Goal: Information Seeking & Learning: Compare options

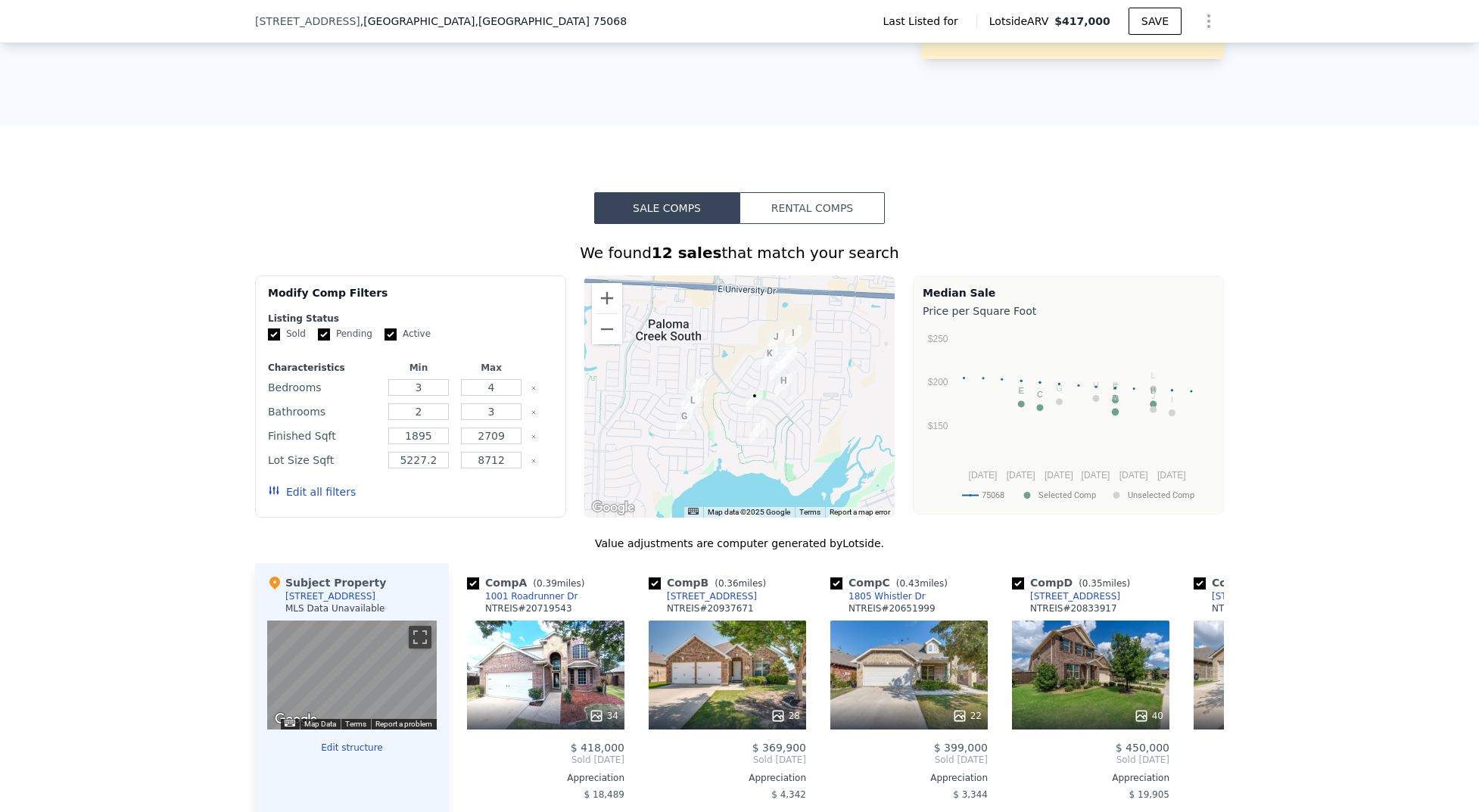
scroll to position [1041, 0]
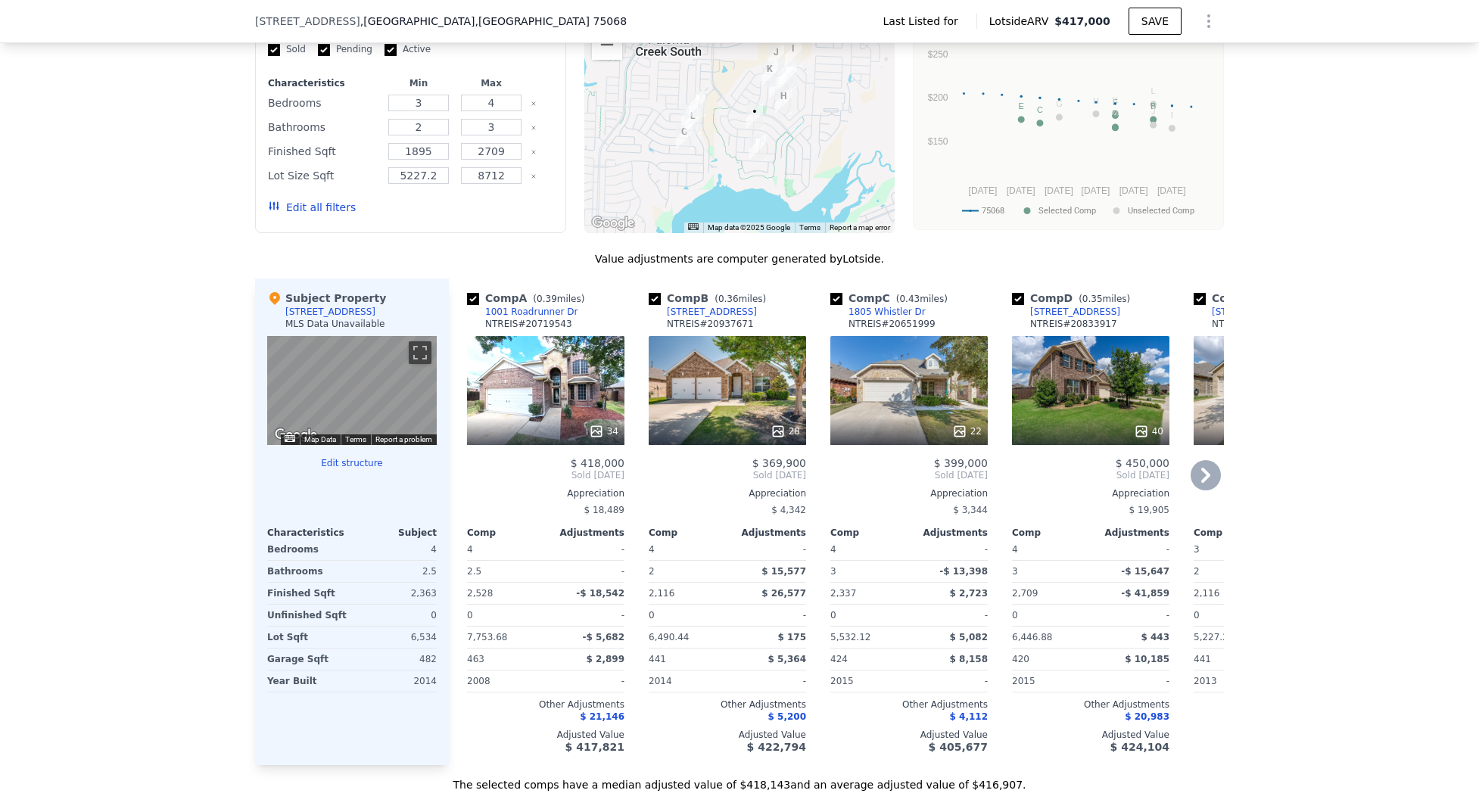
click at [492, 425] on div "34" at bounding box center [545, 390] width 157 height 109
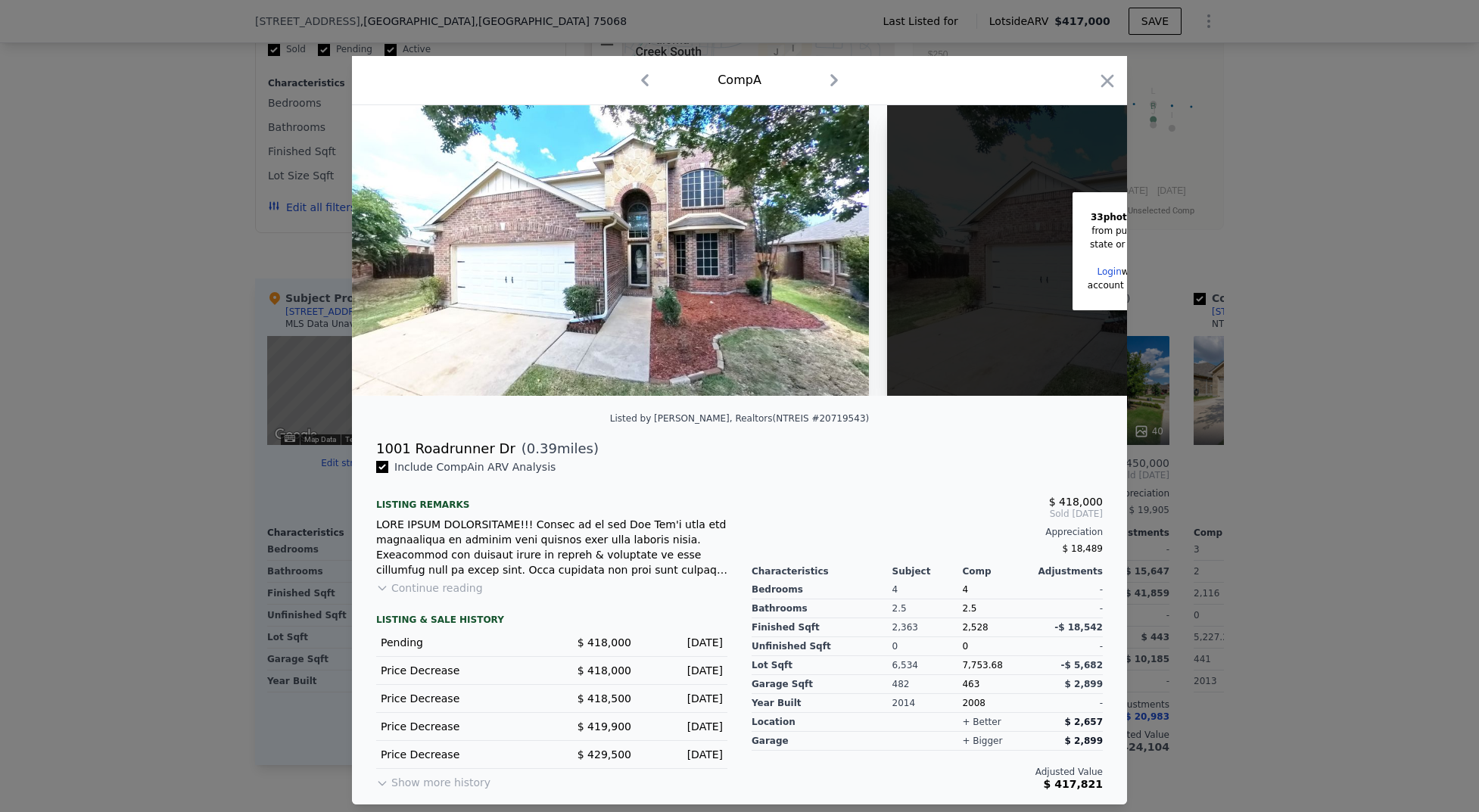
click at [836, 86] on icon "button" at bounding box center [834, 80] width 24 height 24
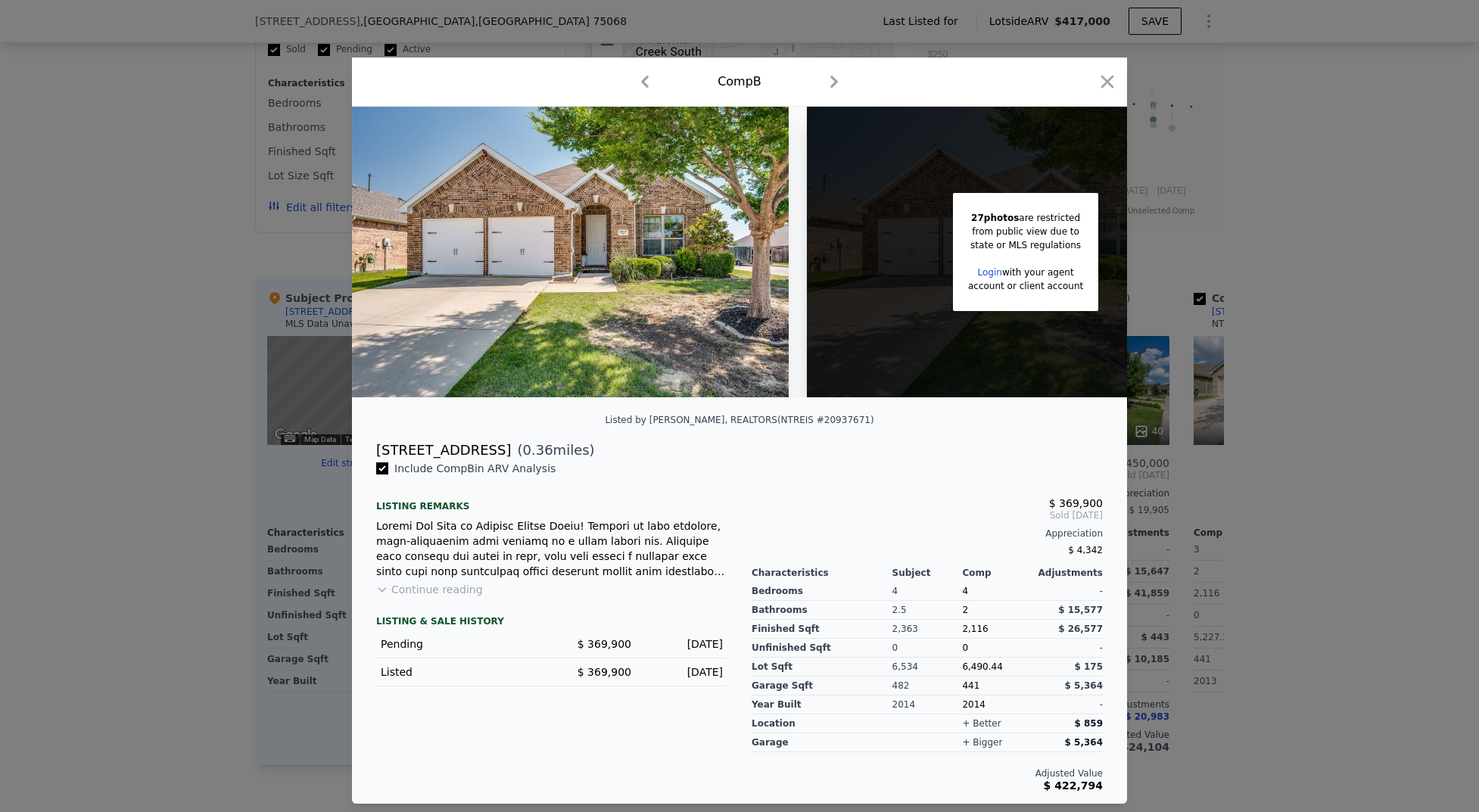
click at [639, 80] on icon "button" at bounding box center [645, 82] width 24 height 24
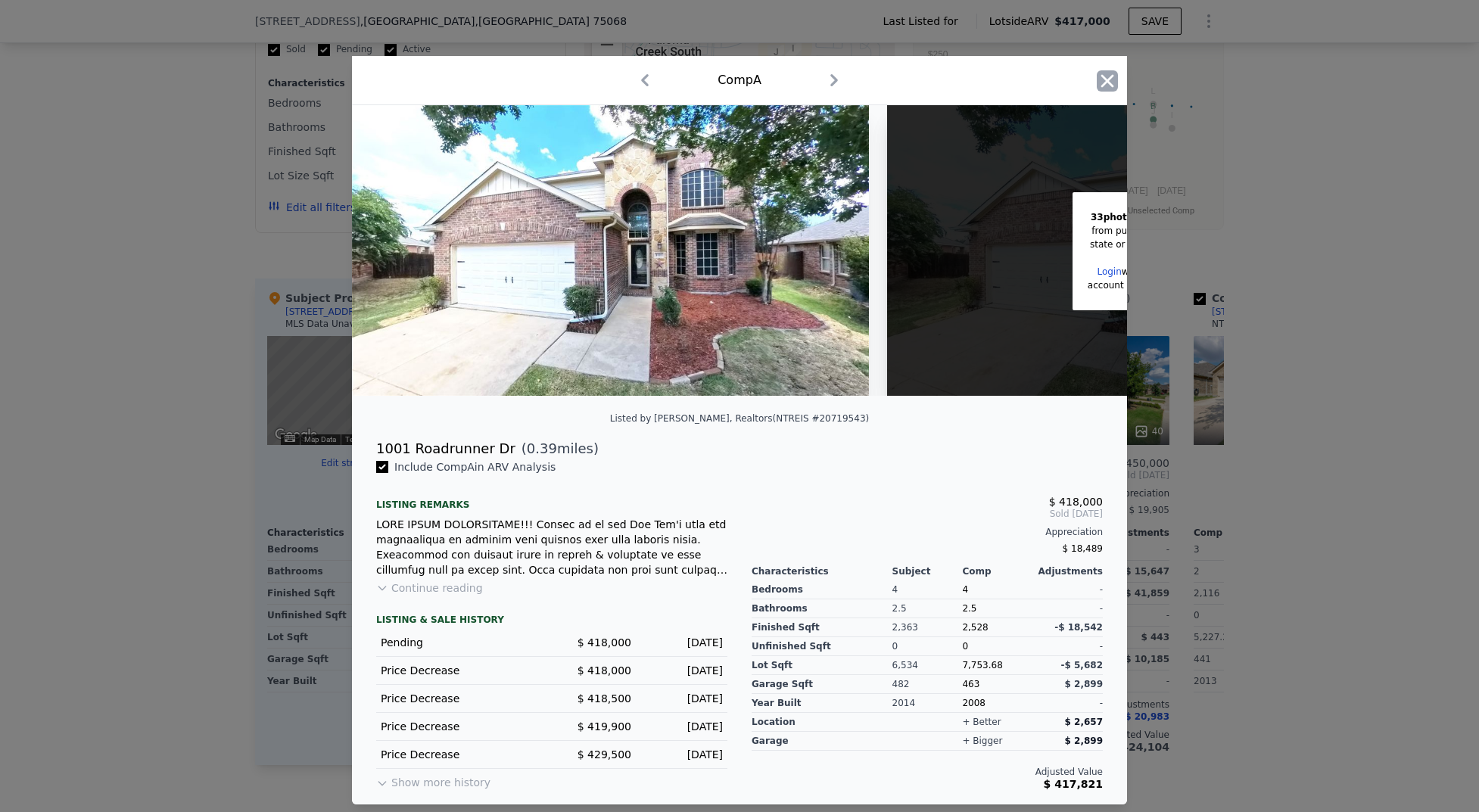
click at [1100, 75] on icon "button" at bounding box center [1107, 80] width 21 height 21
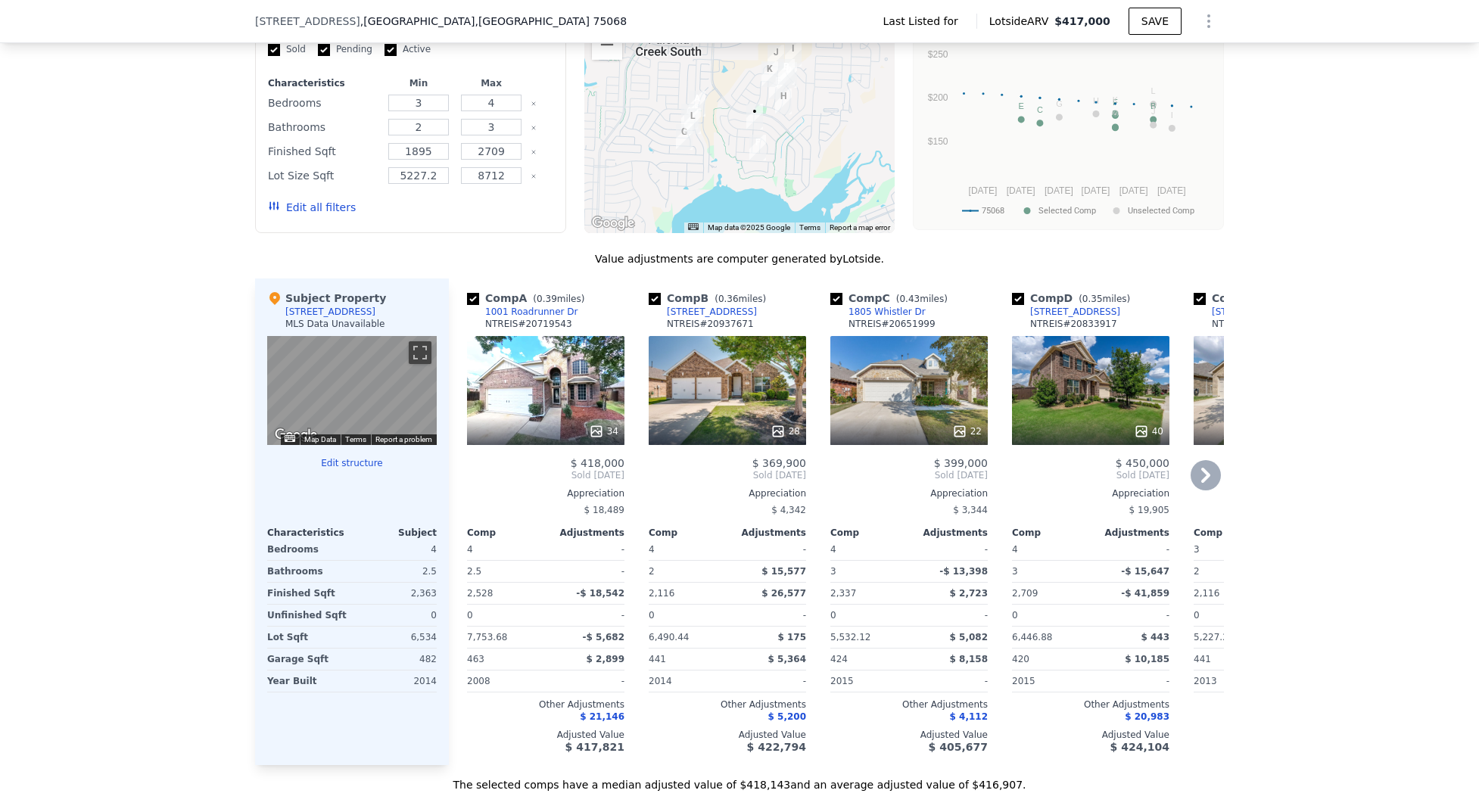
click at [789, 722] on span "$ 5,200" at bounding box center [787, 716] width 38 height 11
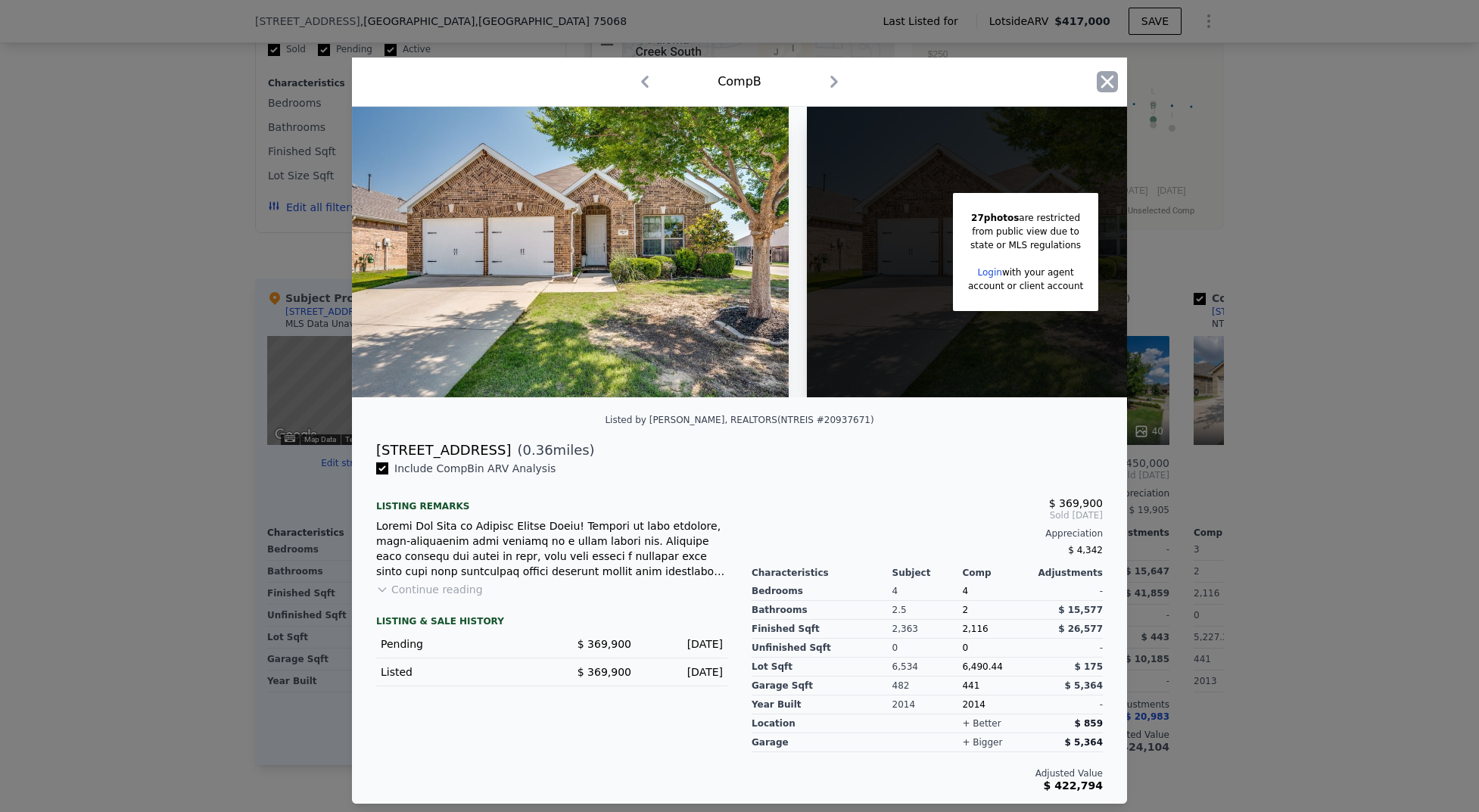
click at [1103, 79] on icon "button" at bounding box center [1107, 82] width 13 height 13
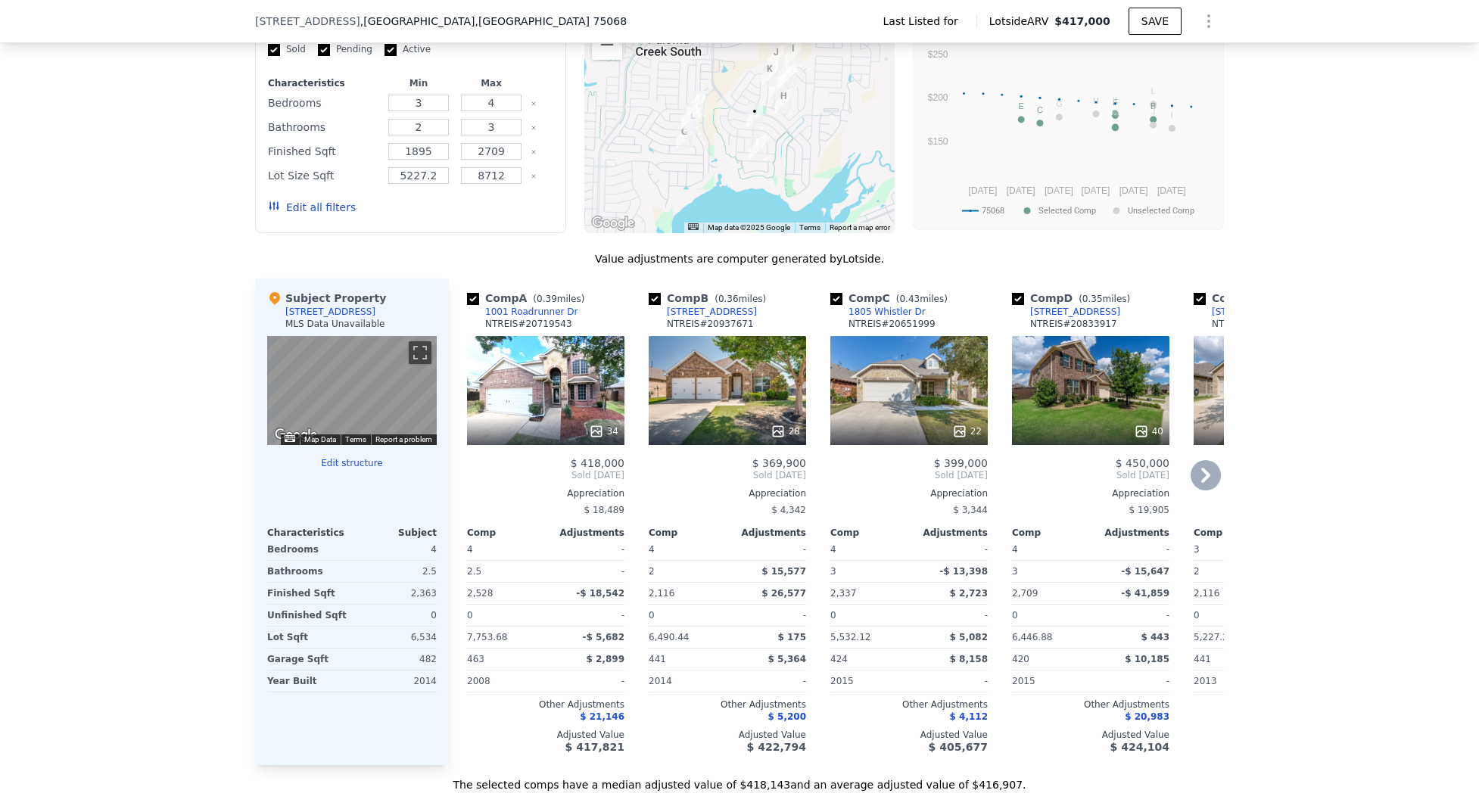
scroll to position [1081, 0]
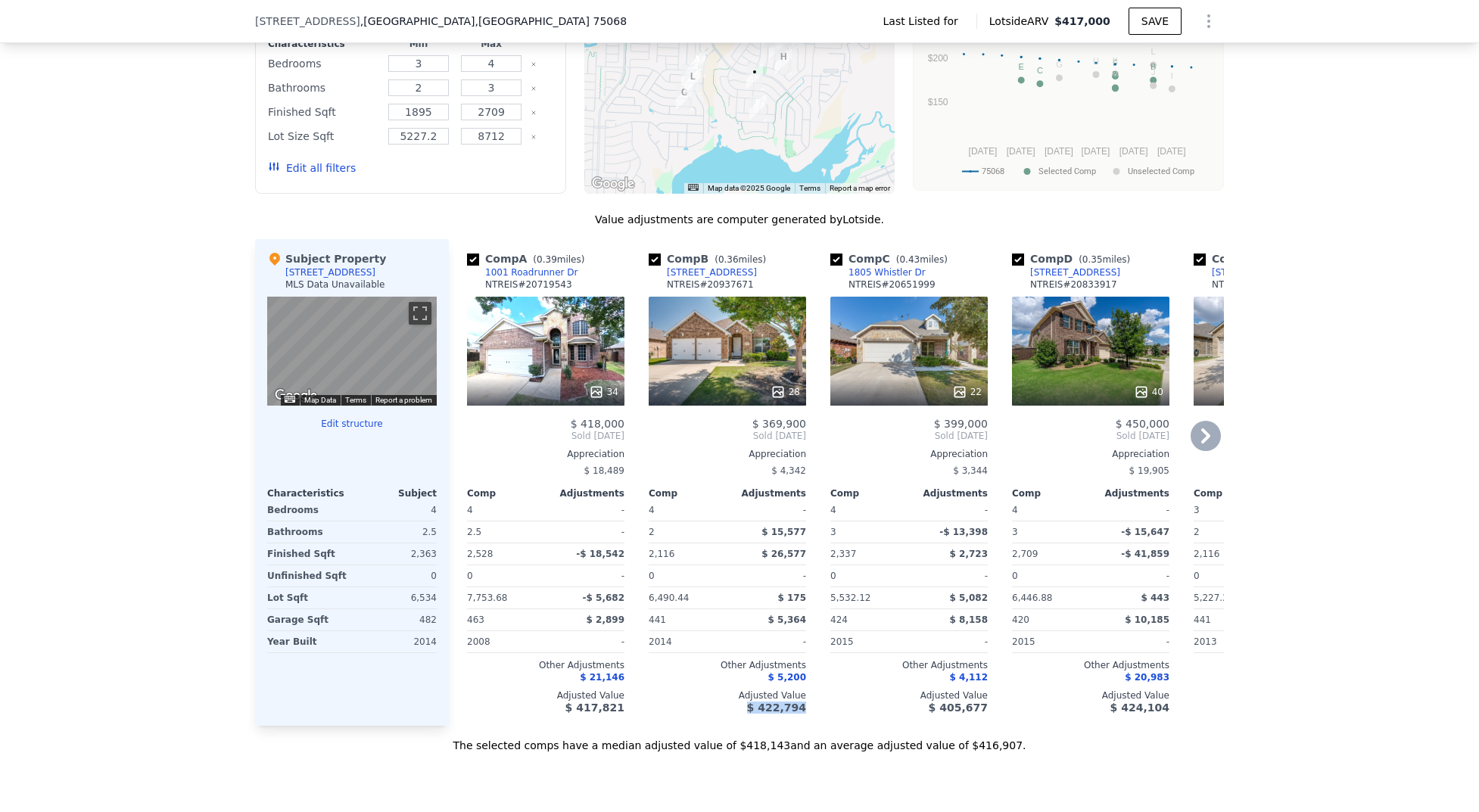
drag, startPoint x: 804, startPoint y: 711, endPoint x: 749, endPoint y: 715, distance: 55.4
click at [749, 715] on div "Comp B ( 0.36 miles) [STREET_ADDRESS] 28 $ 369,900 Sold [DATE] Appreciation $ 4…" at bounding box center [728, 482] width 170 height 487
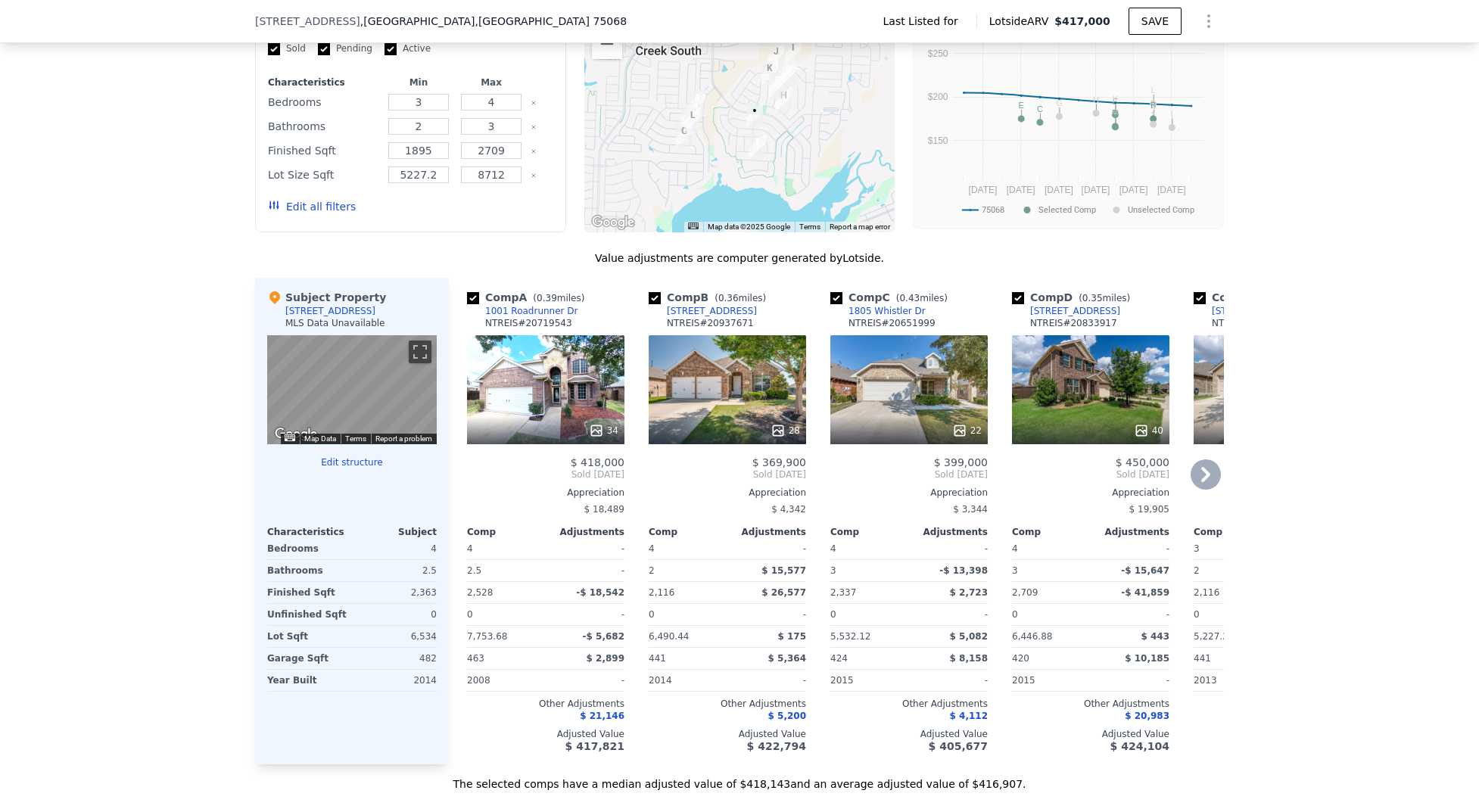
click at [1194, 484] on icon at bounding box center [1206, 474] width 30 height 30
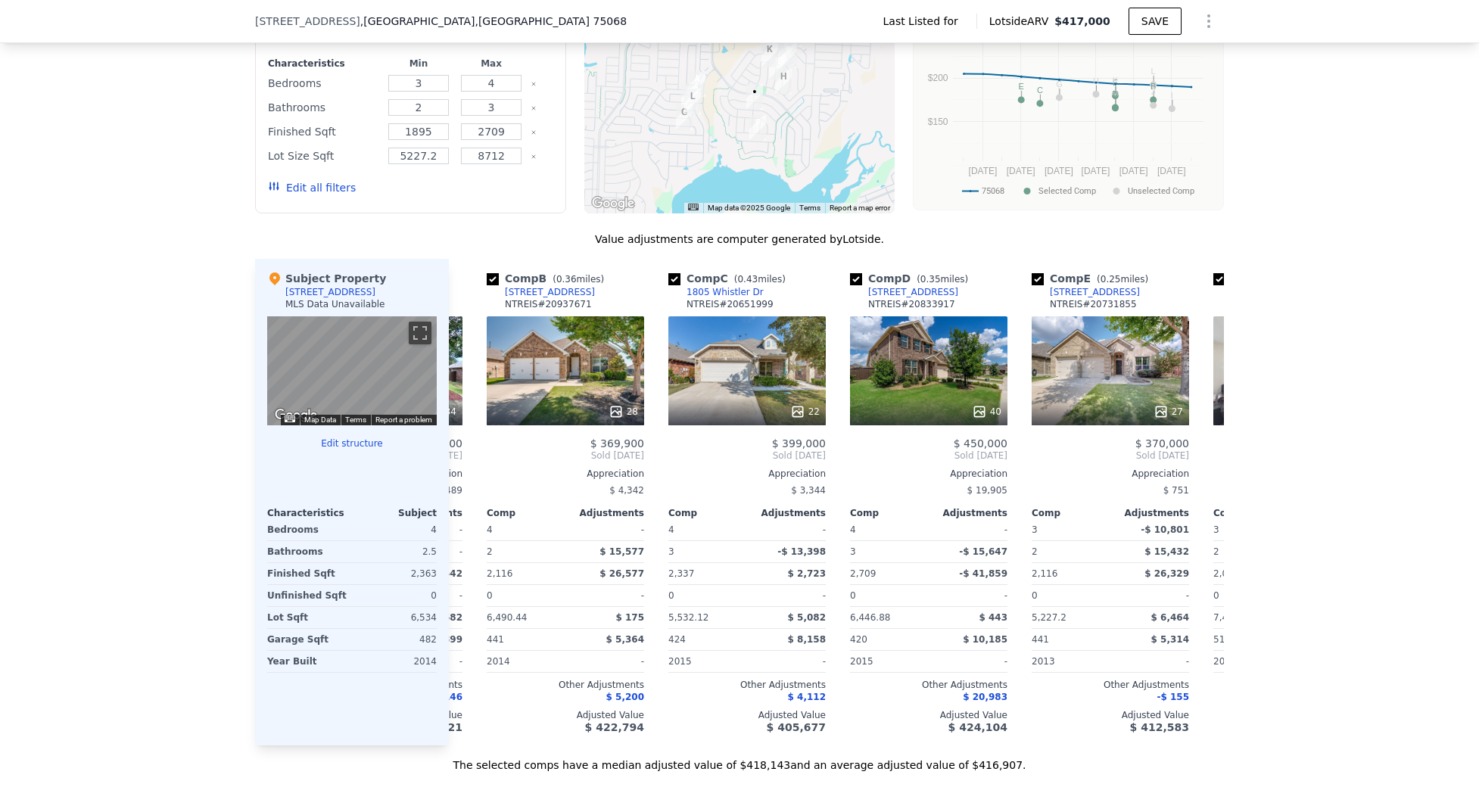
scroll to position [0, 164]
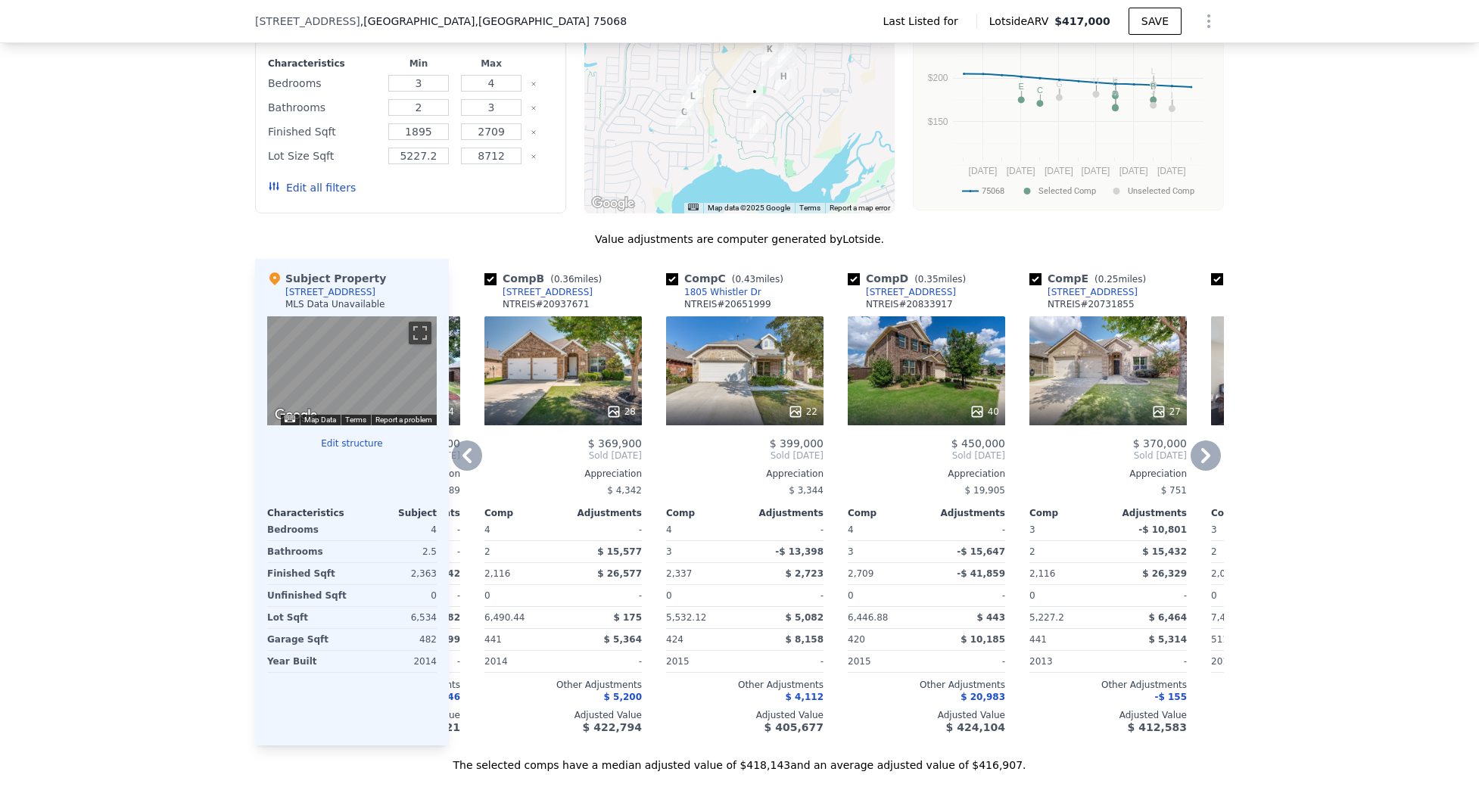
click at [566, 379] on div "28" at bounding box center [562, 370] width 157 height 109
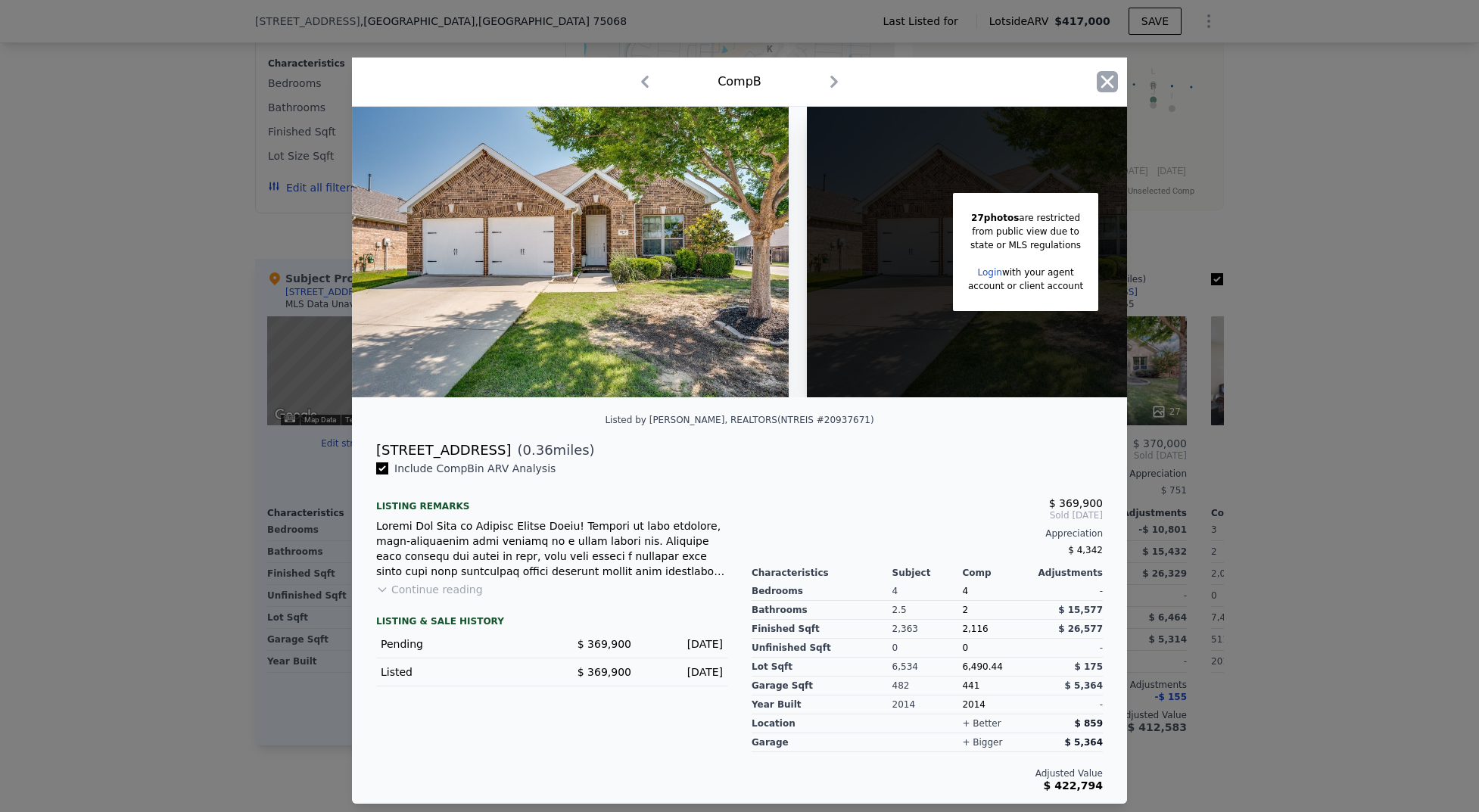
click at [1113, 85] on icon "button" at bounding box center [1107, 81] width 21 height 21
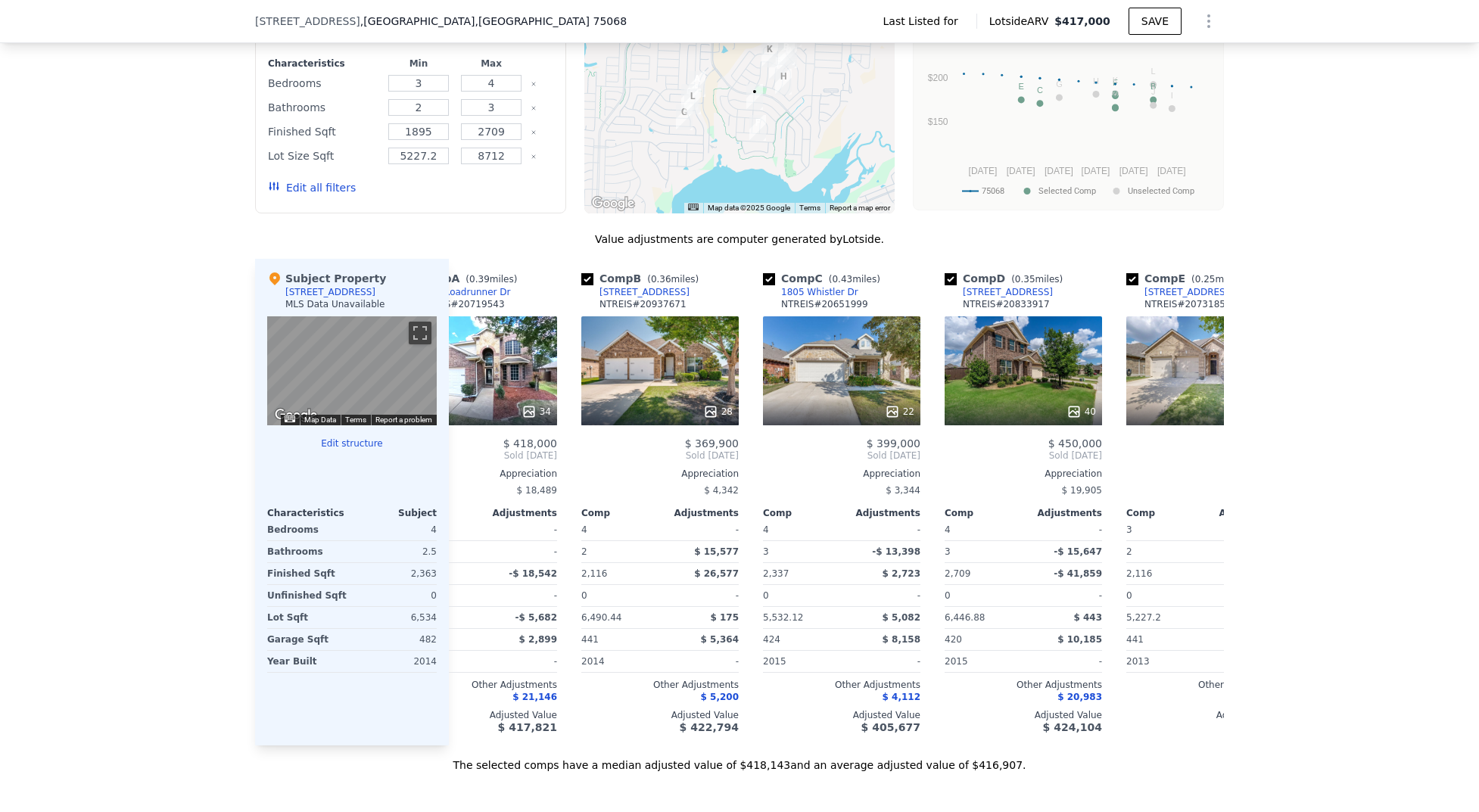
scroll to position [0, 7]
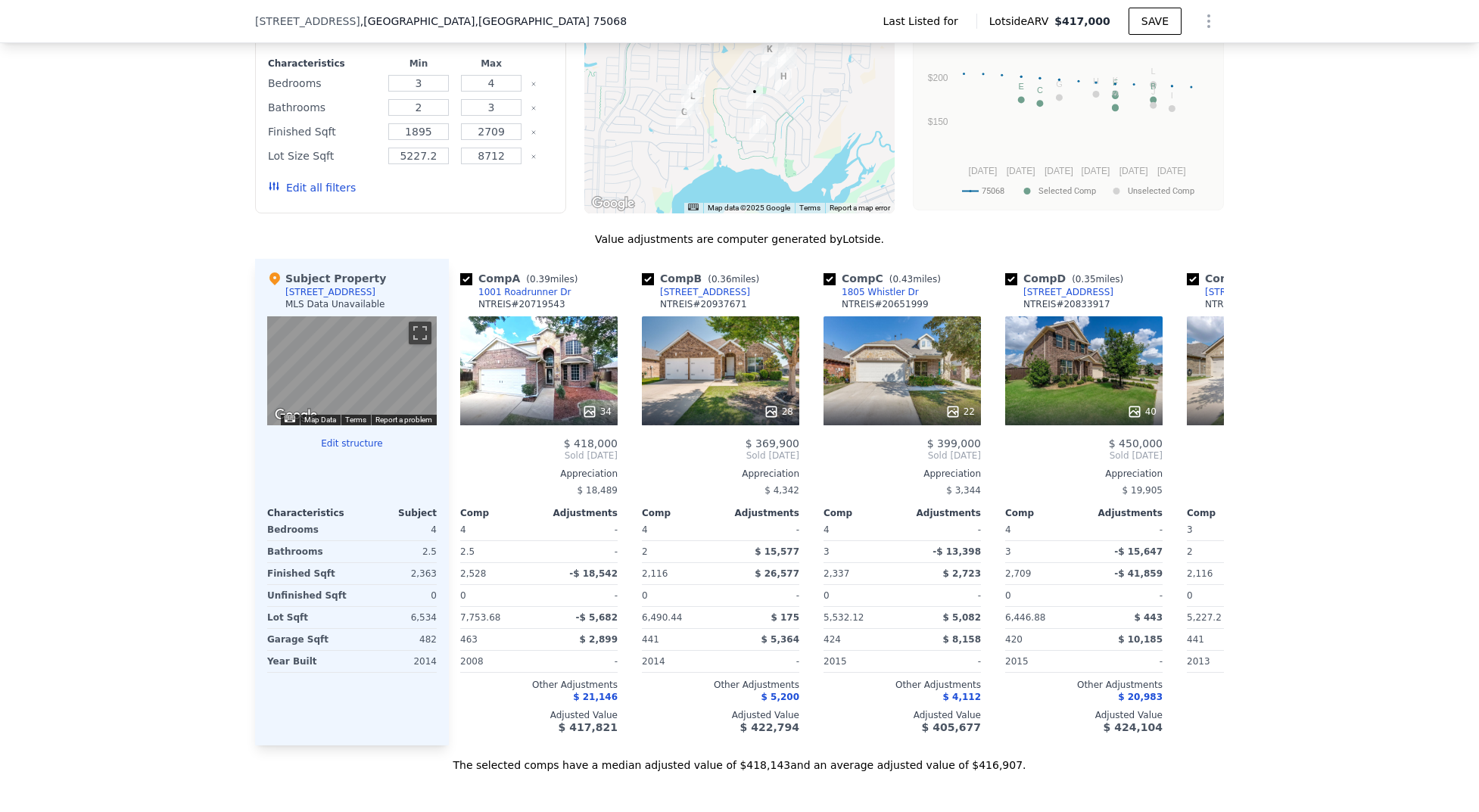
click at [291, 195] on button "Edit all filters" at bounding box center [312, 187] width 88 height 15
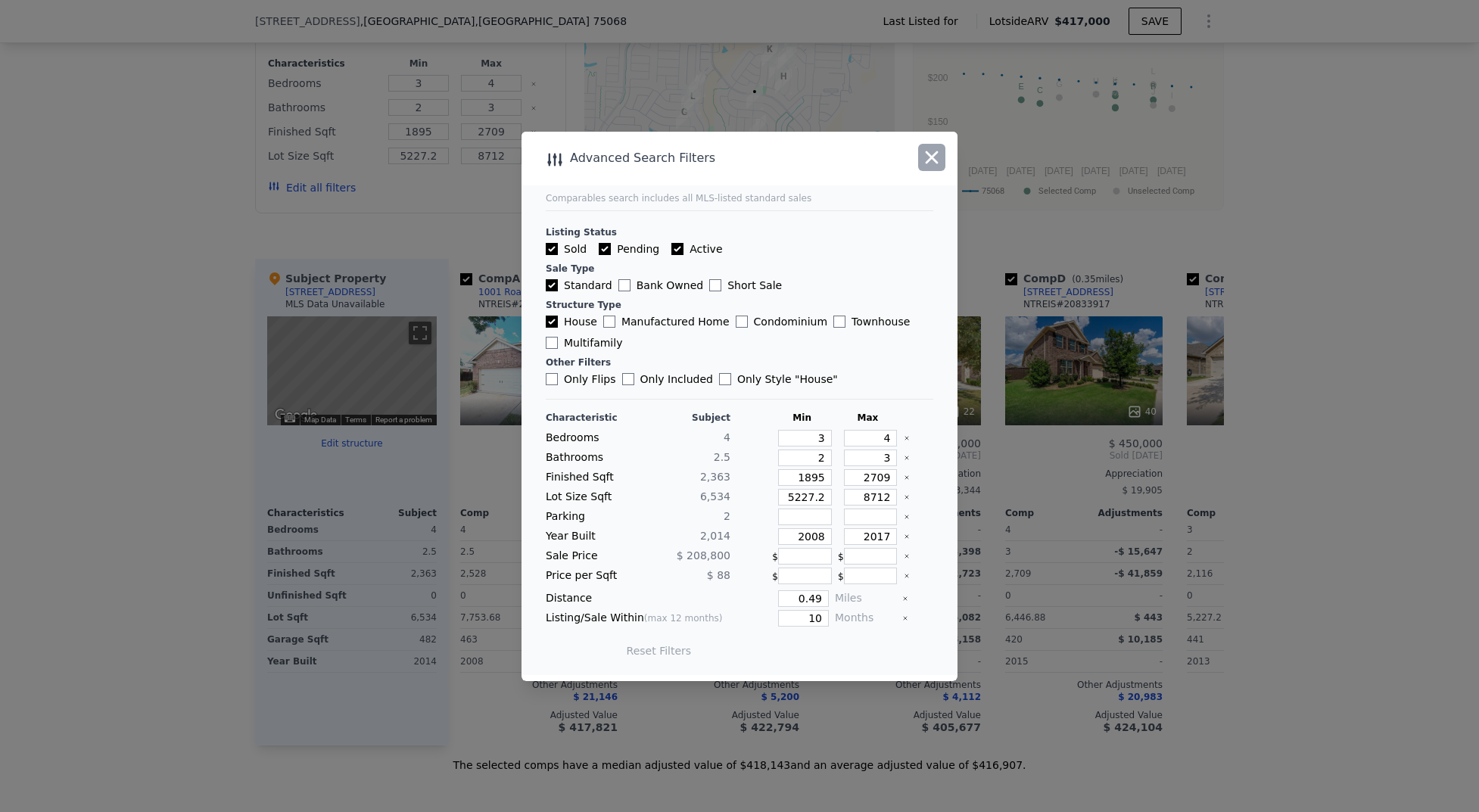
click at [935, 160] on icon "button" at bounding box center [932, 157] width 13 height 13
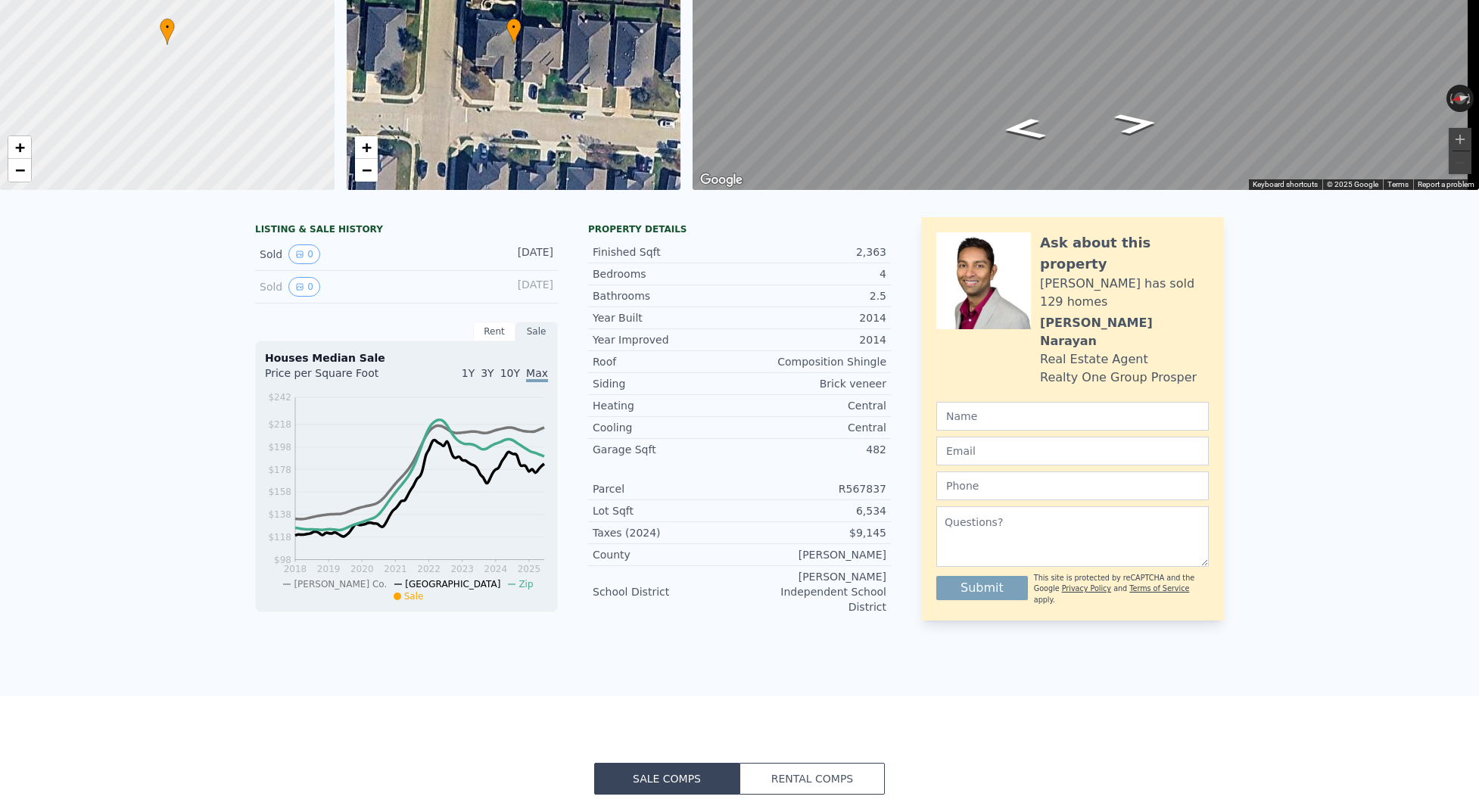
scroll to position [0, 0]
